Goal: Task Accomplishment & Management: Complete application form

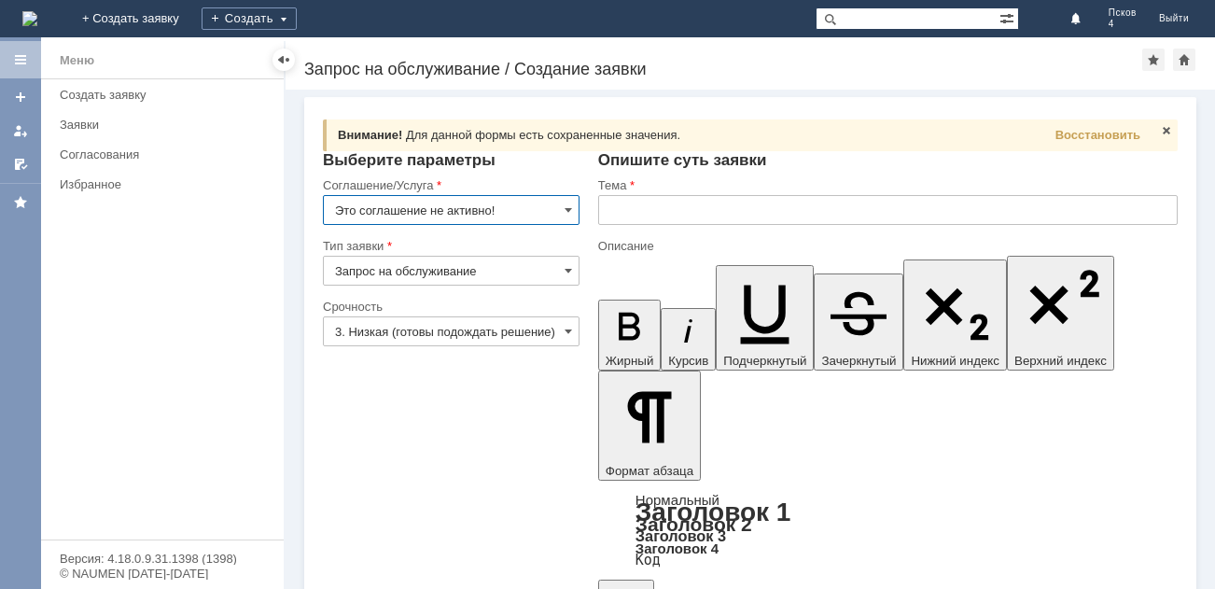
click at [559, 212] on input "Это соглашение не активно!" at bounding box center [451, 210] width 257 height 30
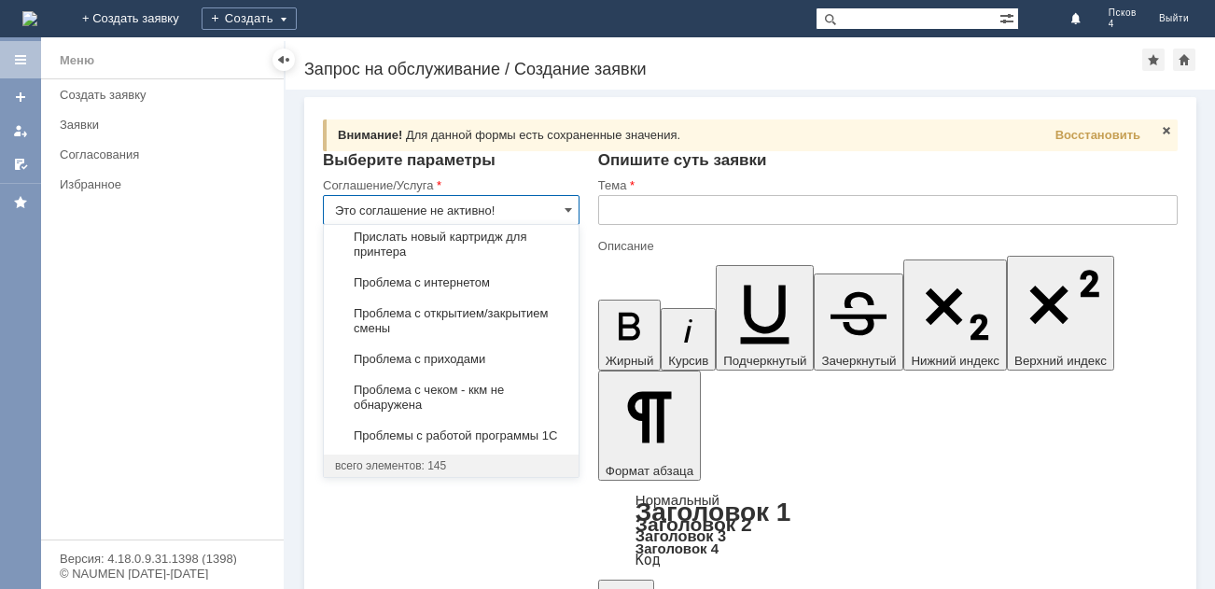
scroll to position [5460, 0]
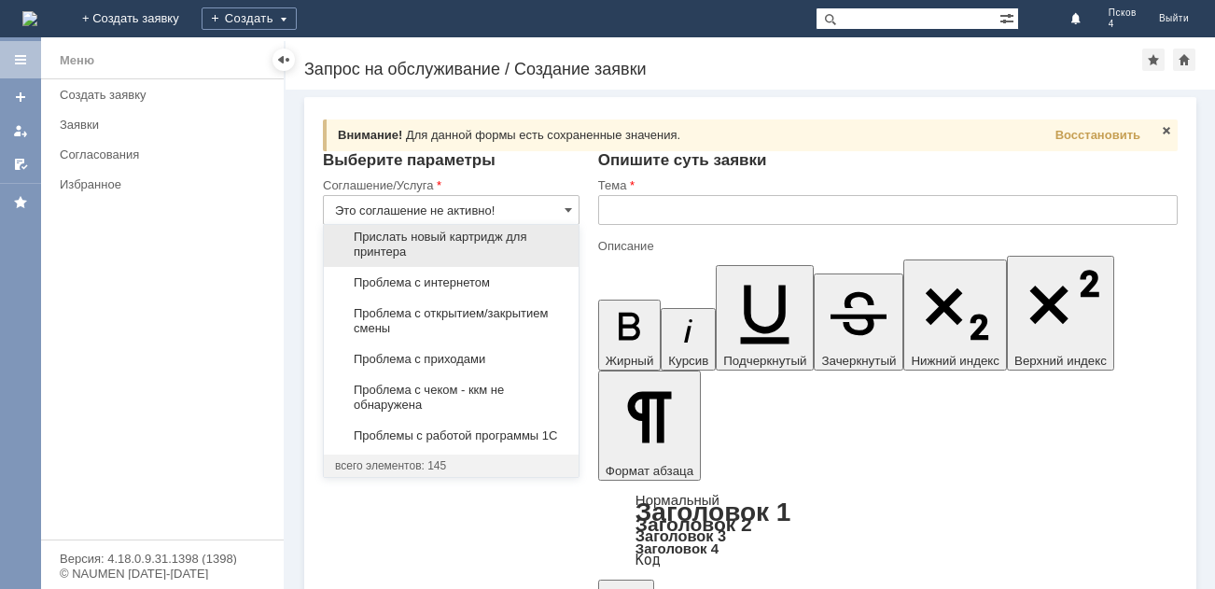
click at [430, 259] on span "Прислать новый картридж для принтера" at bounding box center [451, 245] width 232 height 30
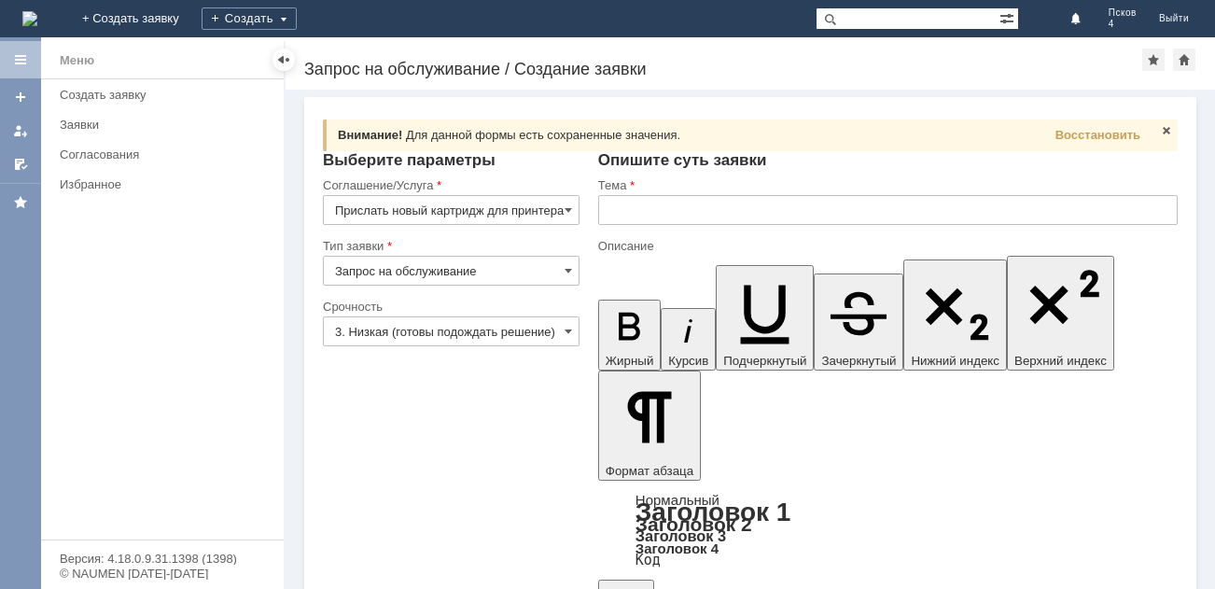
type input "Прислать новый картридж для принтера"
click at [568, 261] on input "Запрос на обслуживание" at bounding box center [451, 271] width 257 height 30
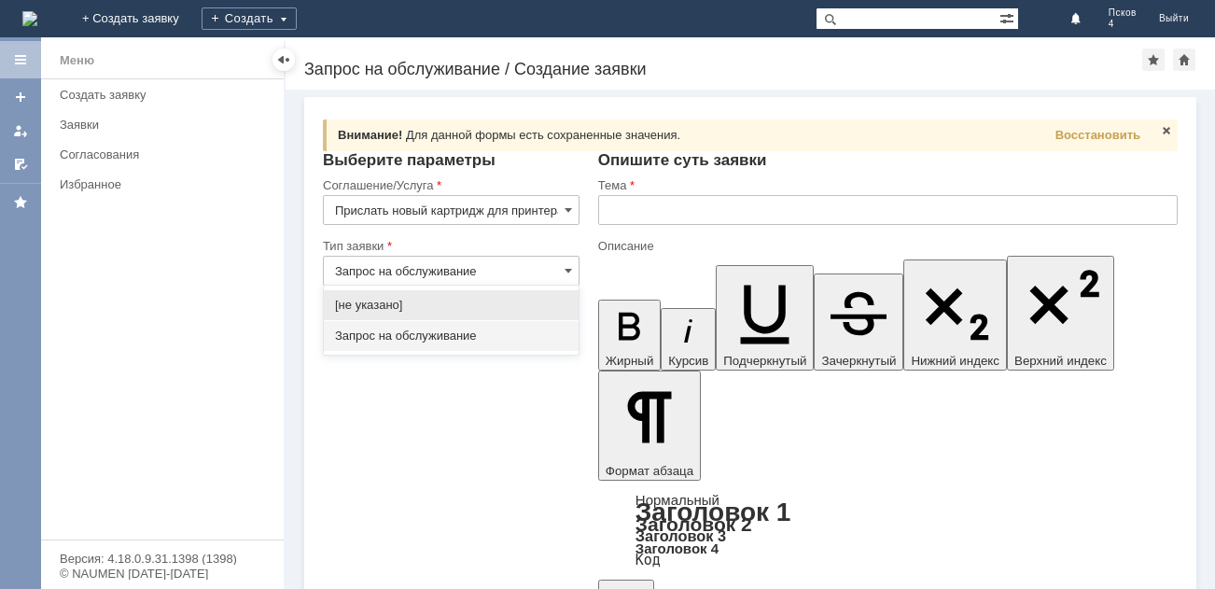
click at [554, 271] on input "Запрос на обслуживание" at bounding box center [451, 271] width 257 height 30
click at [538, 347] on div "Запрос на обслуживание" at bounding box center [451, 336] width 255 height 30
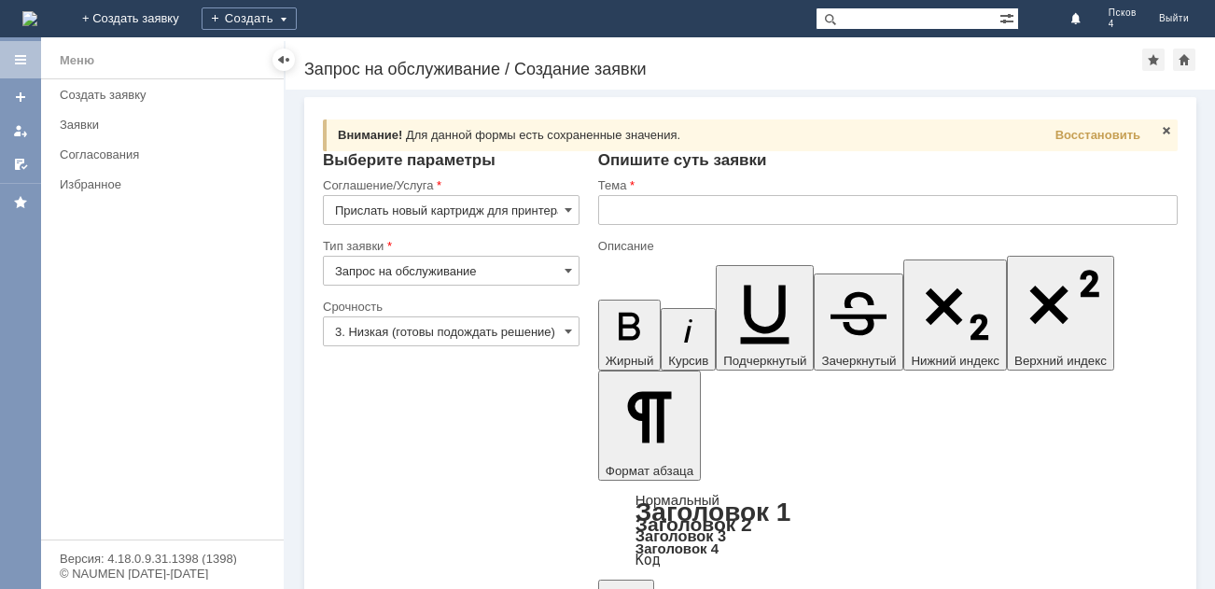
type input "Запрос на обслуживание"
click at [558, 333] on input "3. Низкая (готовы подождать решение)" at bounding box center [451, 331] width 257 height 30
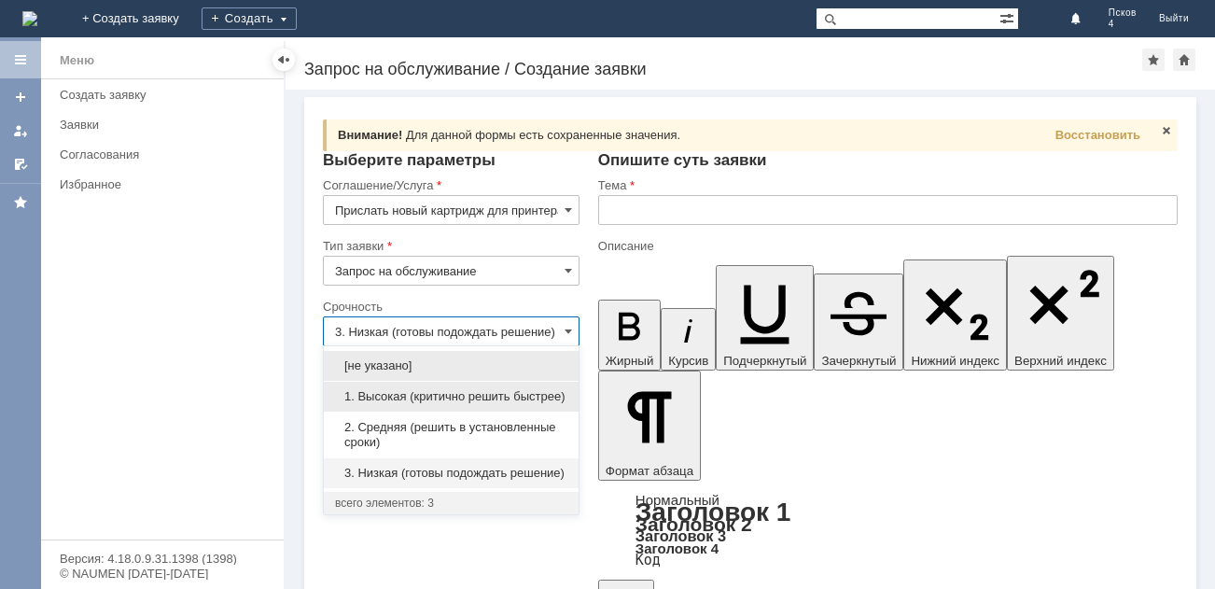
click at [510, 396] on span "1. Высокая (критично решить быстрее)" at bounding box center [451, 396] width 232 height 15
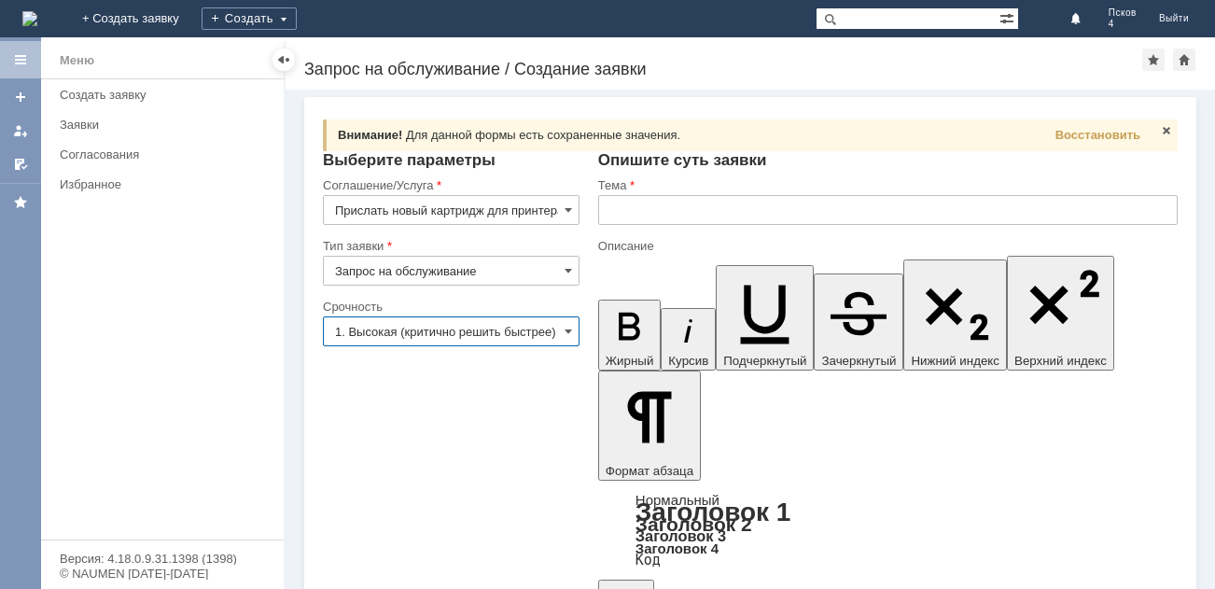
type input "1. Высокая (критично решить быстрее)"
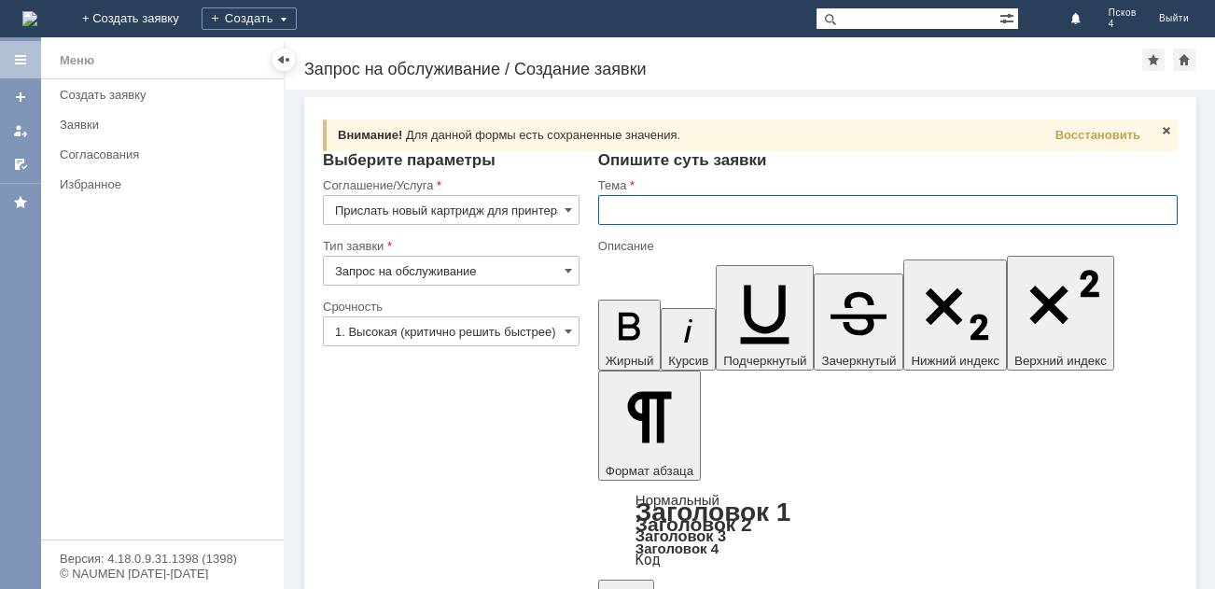
click at [620, 207] on input "text" at bounding box center [888, 210] width 580 height 30
type input "Прислать новый картридж для принтера"
